Goal: Book appointment/travel/reservation

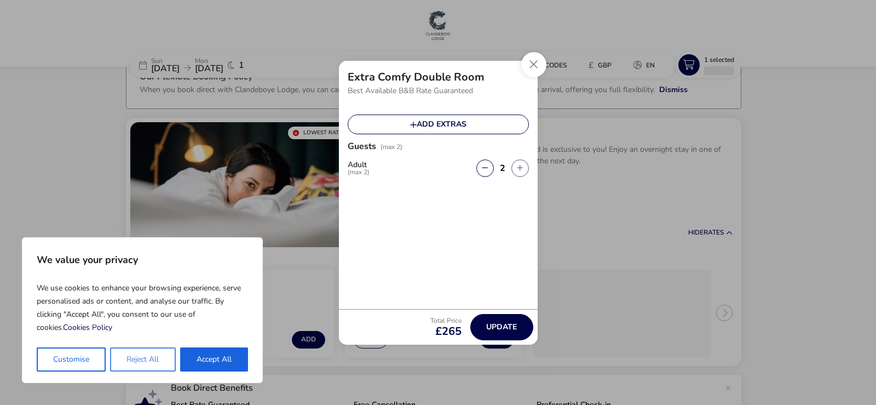
click at [157, 360] on button "Reject All" at bounding box center [142, 359] width 65 height 24
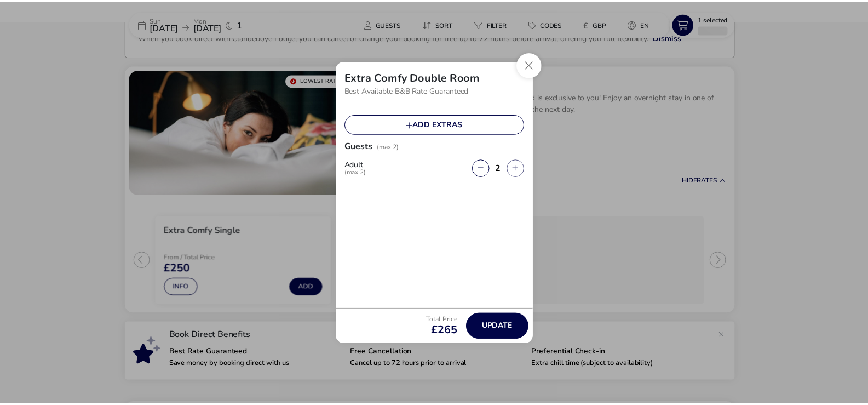
scroll to position [86, 0]
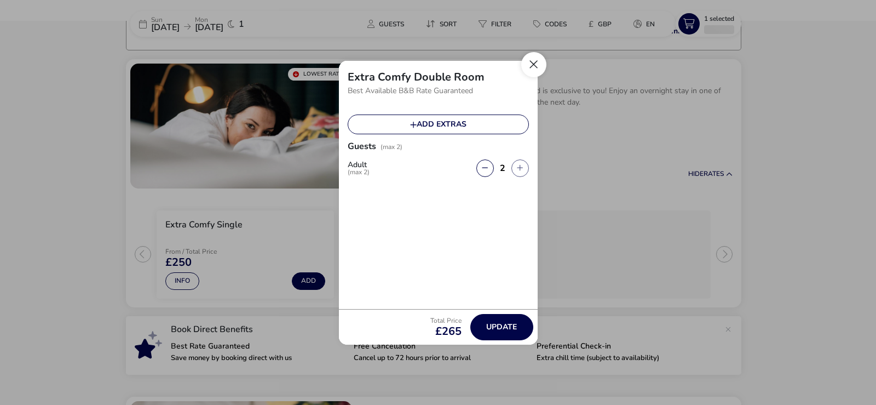
click at [530, 61] on button "Close" at bounding box center [533, 64] width 25 height 25
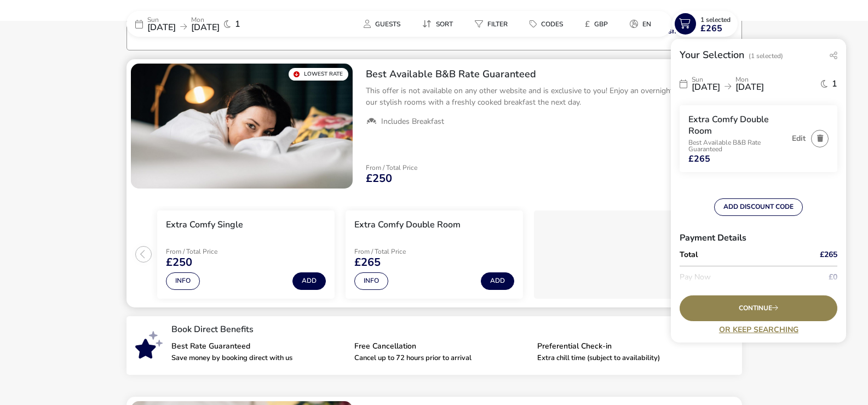
click at [311, 96] on img "1 / 1" at bounding box center [242, 126] width 222 height 125
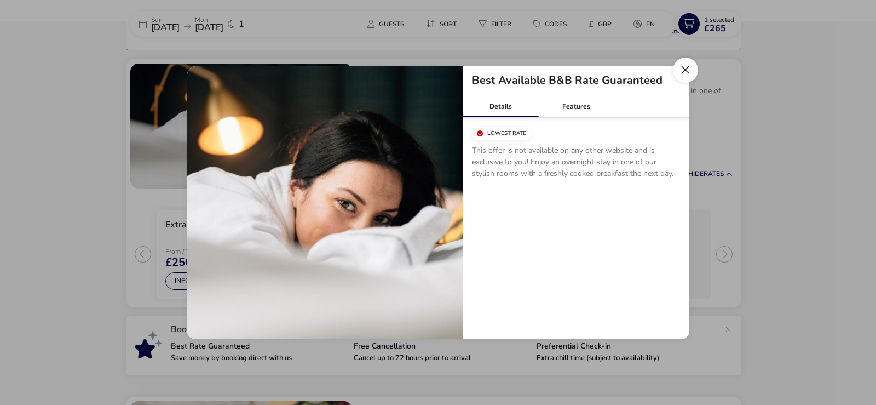
click at [690, 66] on button "Close modal" at bounding box center [685, 70] width 25 height 25
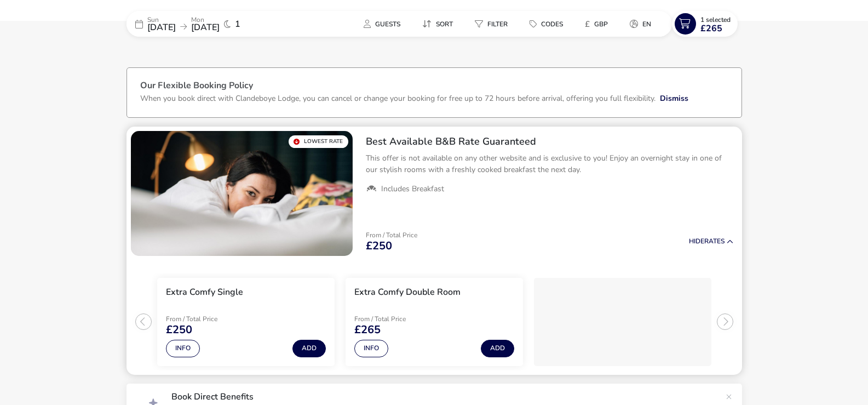
scroll to position [0, 0]
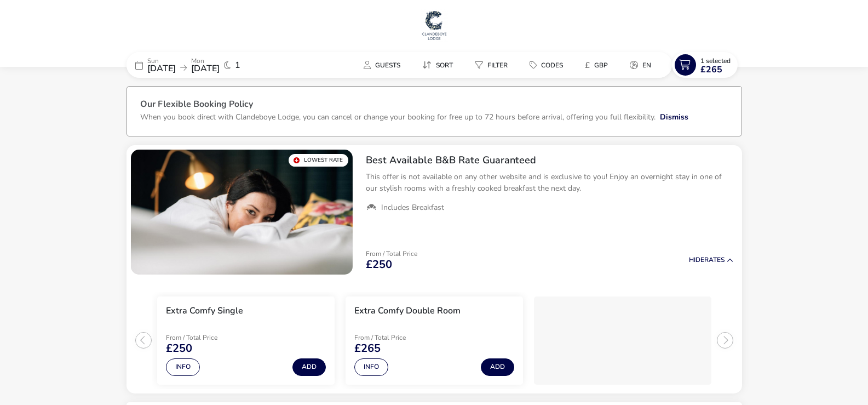
click at [176, 61] on p "Sun" at bounding box center [161, 61] width 28 height 7
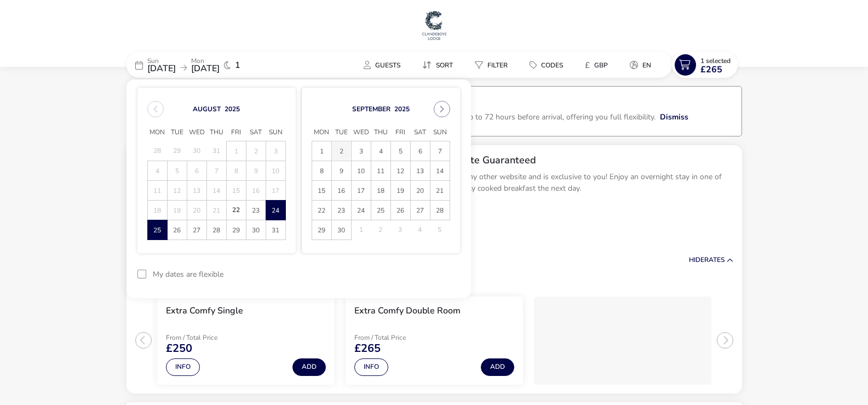
click at [341, 148] on span "2" at bounding box center [341, 150] width 19 height 19
click at [358, 148] on span "3" at bounding box center [361, 150] width 19 height 19
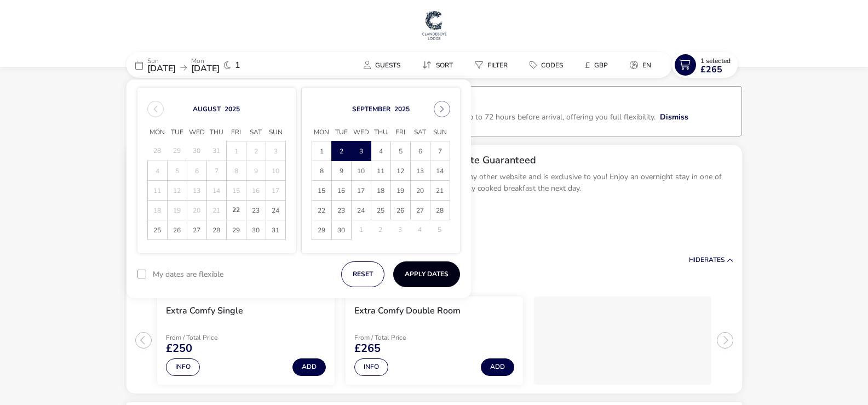
click at [433, 263] on button "Apply Dates" at bounding box center [426, 274] width 67 height 26
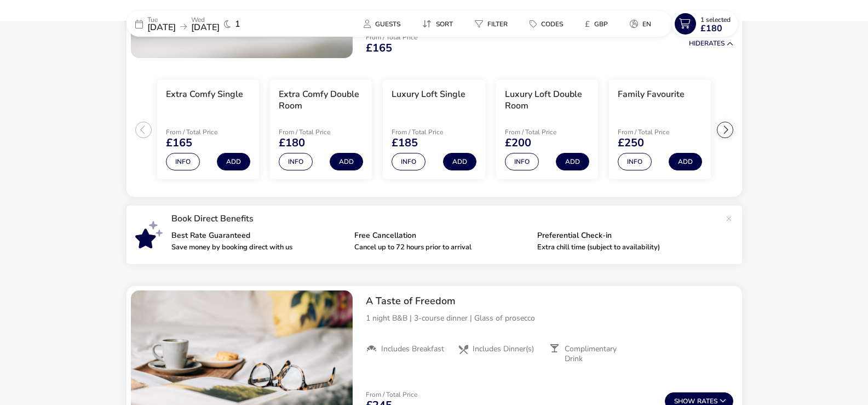
scroll to position [200, 0]
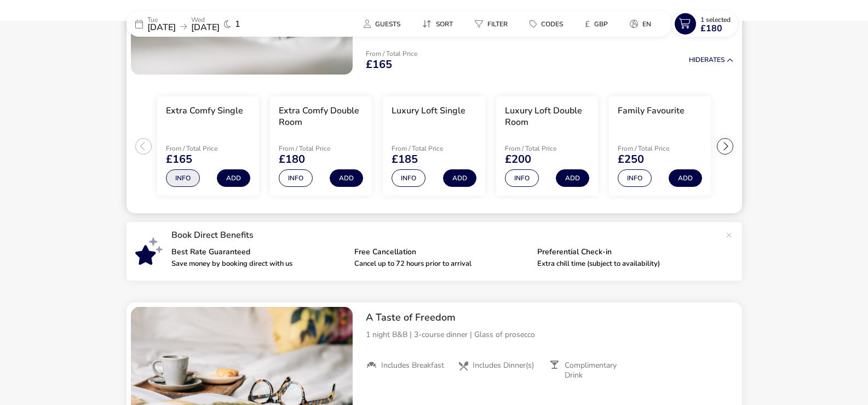
click at [181, 175] on button "Info" at bounding box center [183, 178] width 34 height 18
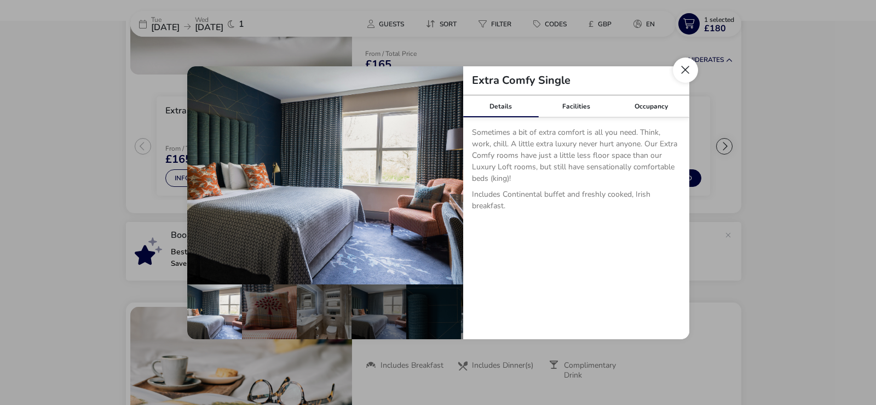
click at [690, 66] on button "Close dialog" at bounding box center [685, 70] width 25 height 25
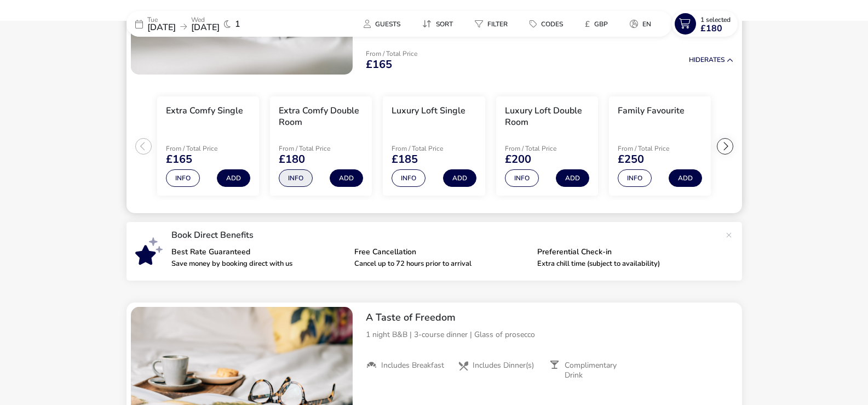
click at [293, 174] on button "Info" at bounding box center [296, 178] width 34 height 18
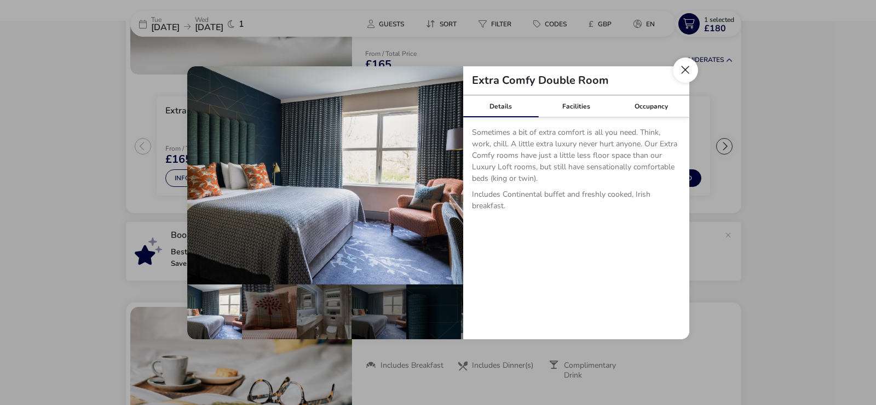
click at [683, 67] on button "Close dialog" at bounding box center [685, 70] width 25 height 25
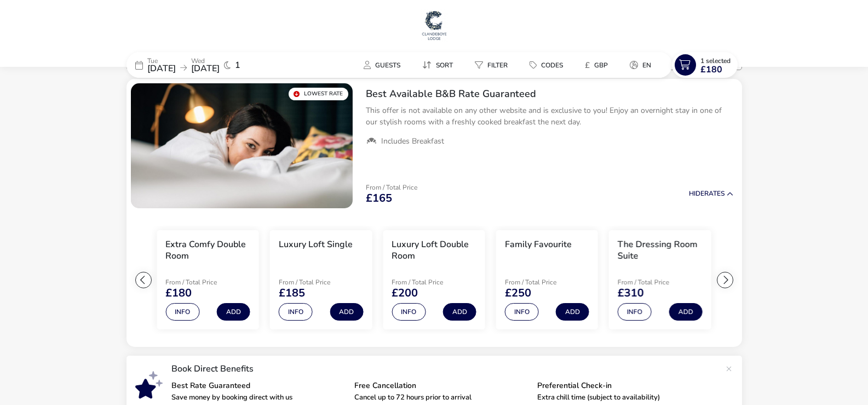
scroll to position [0, 0]
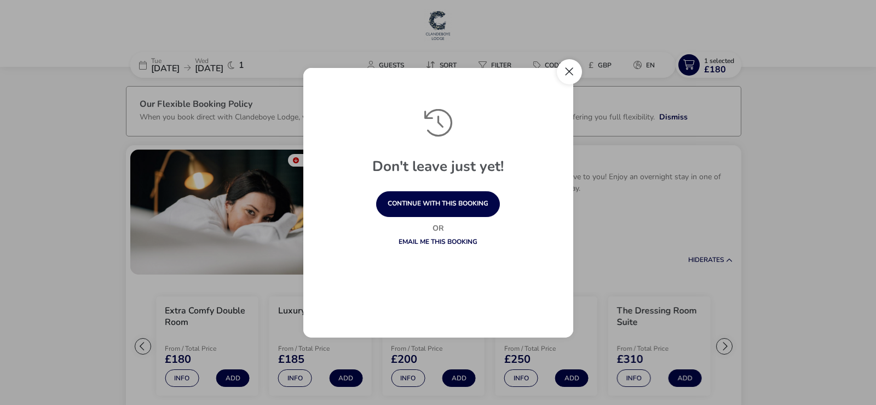
click at [570, 70] on button "Close" at bounding box center [569, 71] width 25 height 25
